Goal: Navigation & Orientation: Find specific page/section

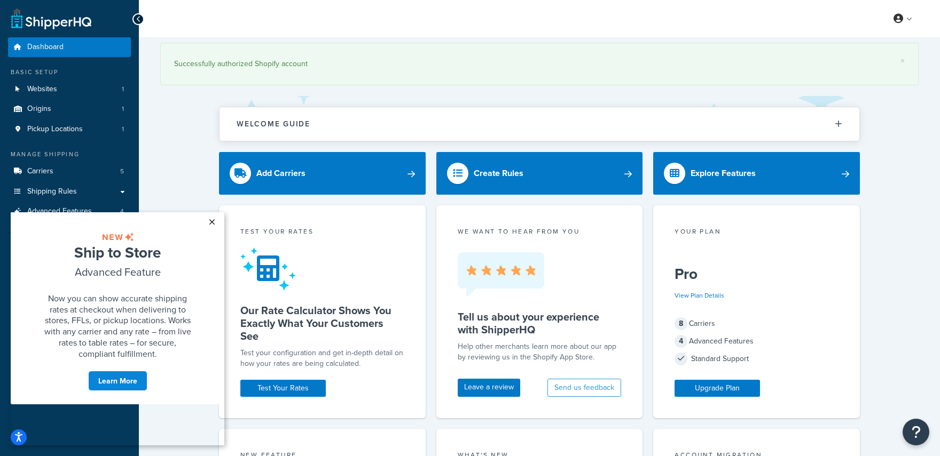
click at [209, 219] on link "×" at bounding box center [211, 221] width 19 height 19
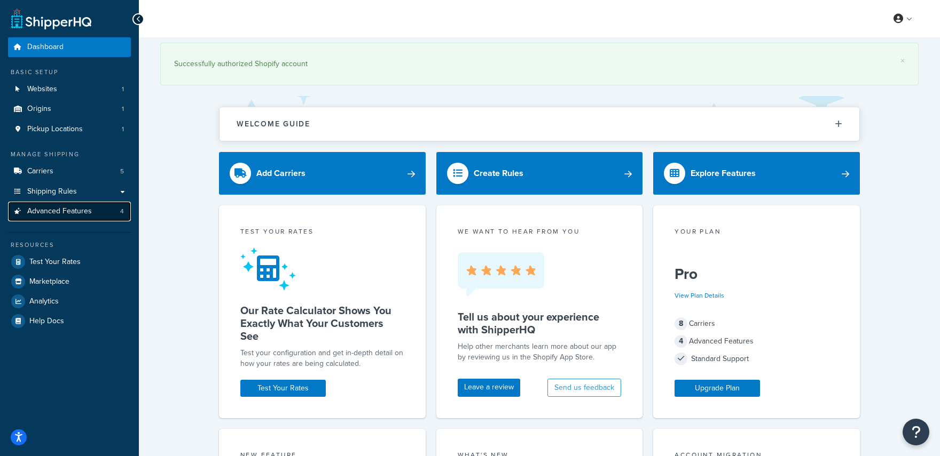
click at [80, 206] on link "Advanced Features 4" at bounding box center [69, 212] width 123 height 20
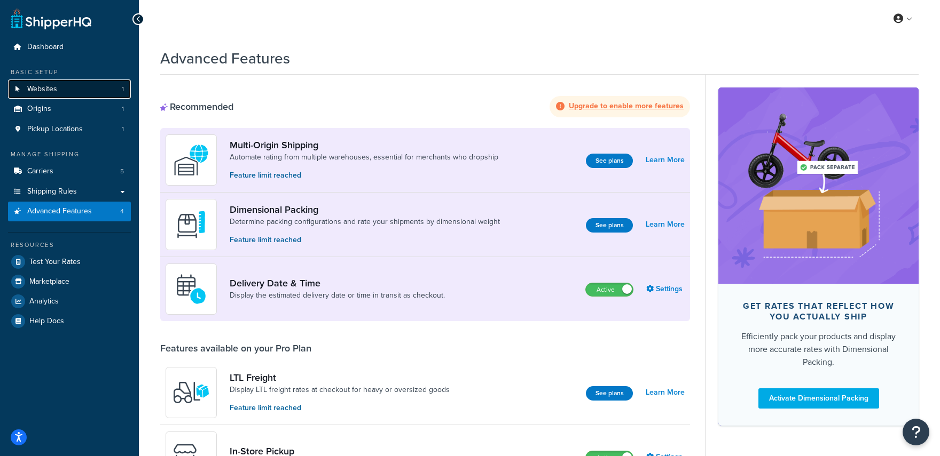
click at [50, 92] on span "Websites" at bounding box center [42, 89] width 30 height 9
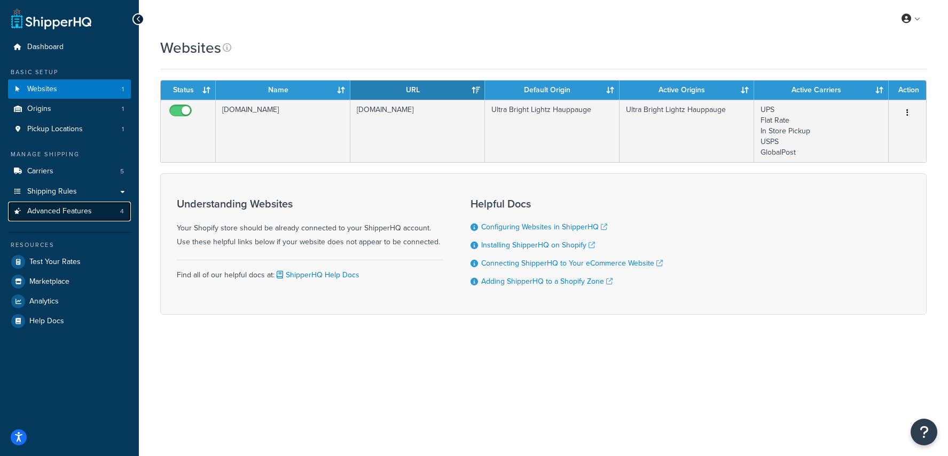
click at [61, 210] on span "Advanced Features" at bounding box center [59, 211] width 65 height 9
